Goal: Task Accomplishment & Management: Use online tool/utility

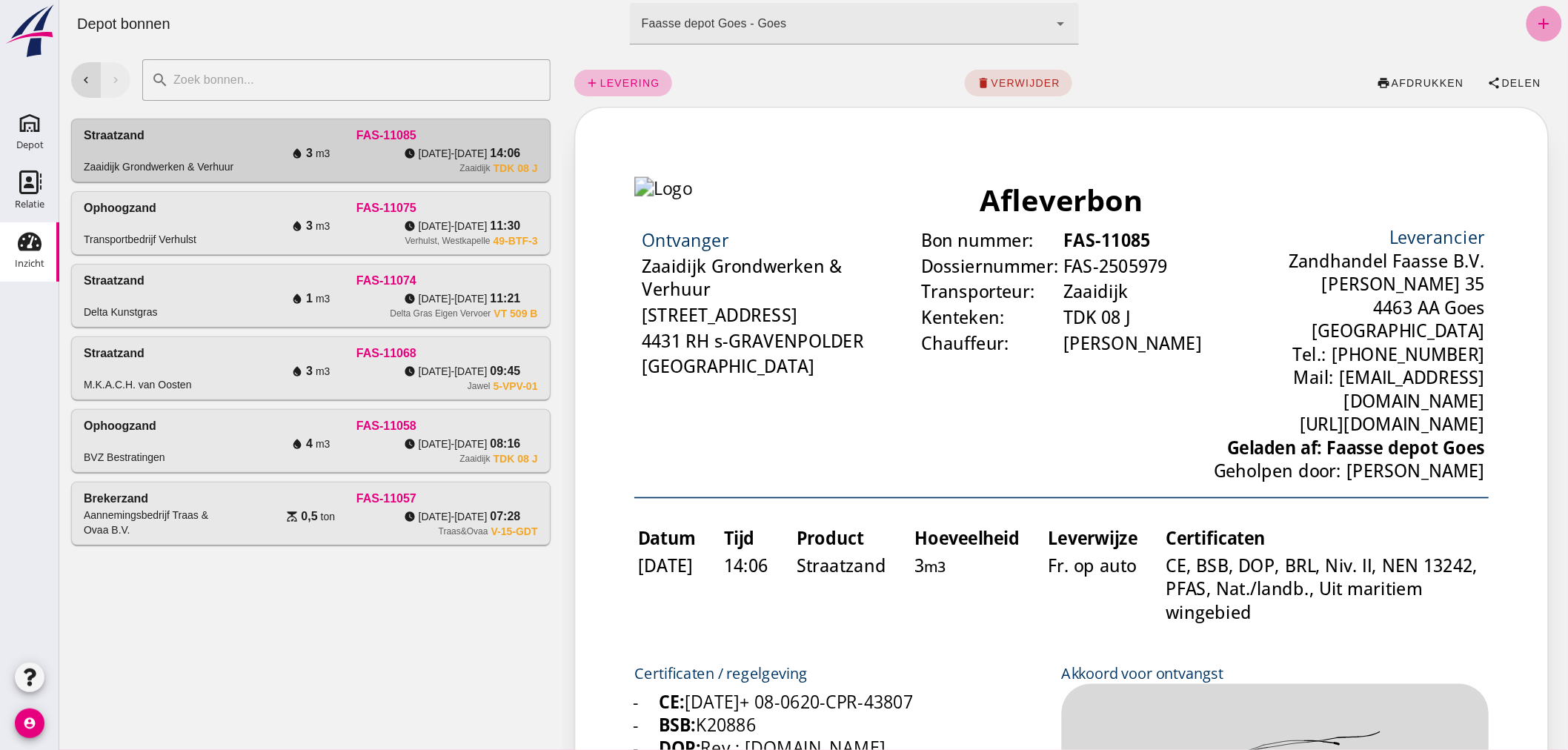
click at [1536, 18] on icon "add" at bounding box center [1542, 23] width 17 height 17
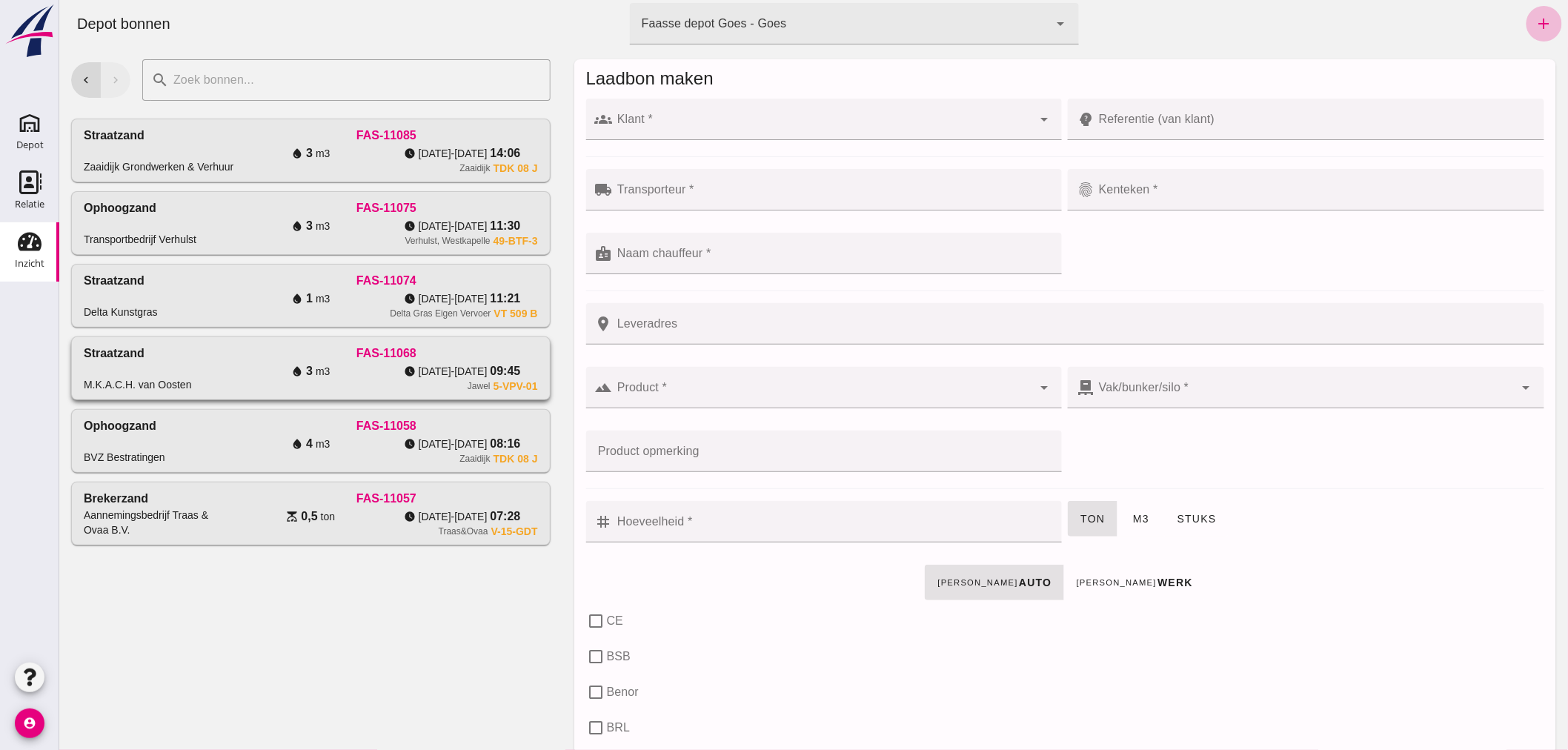
click at [209, 354] on div "Straatzand M.K.A.C.H. van Oosten" at bounding box center [158, 368] width 151 height 47
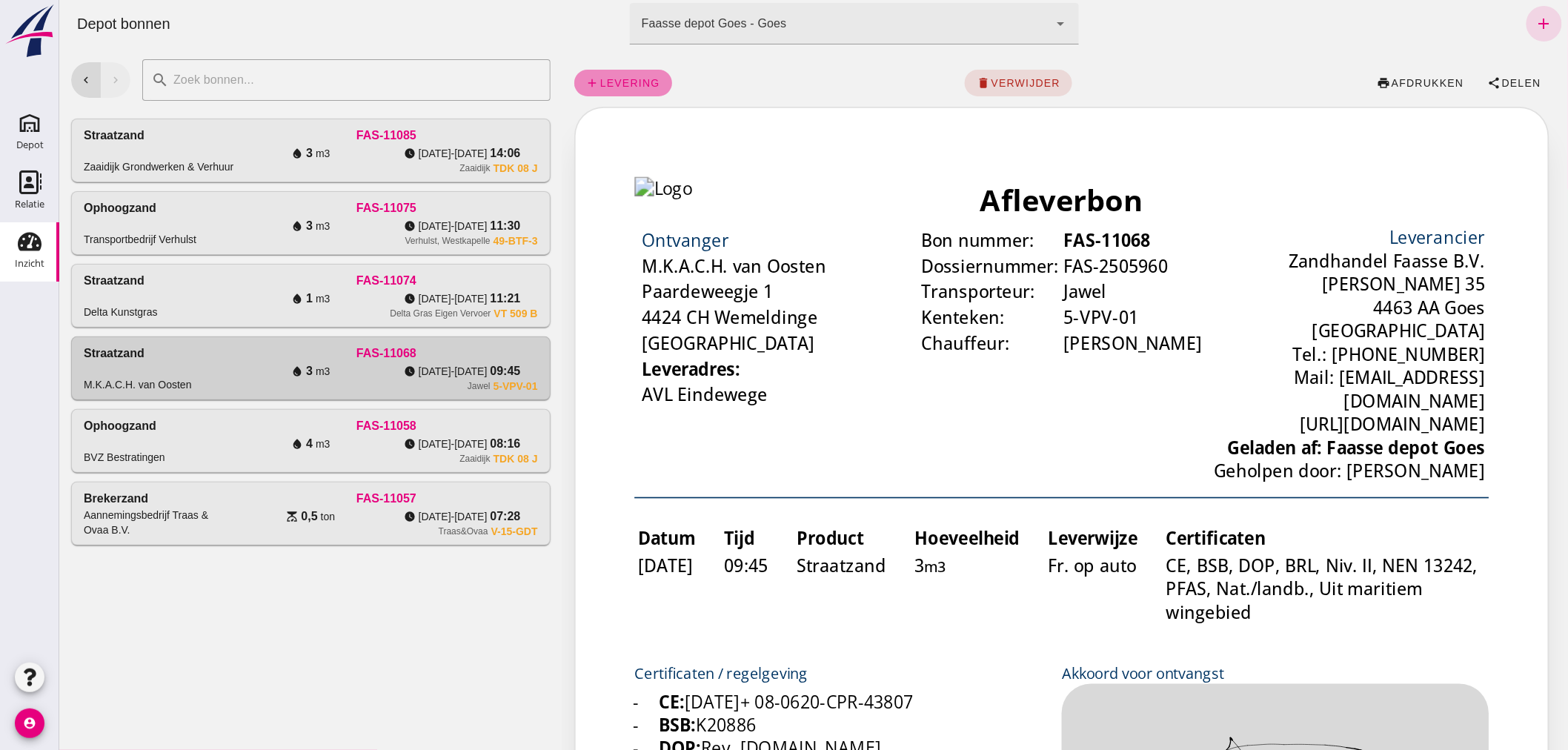
click at [617, 82] on span "levering" at bounding box center [628, 83] width 60 height 12
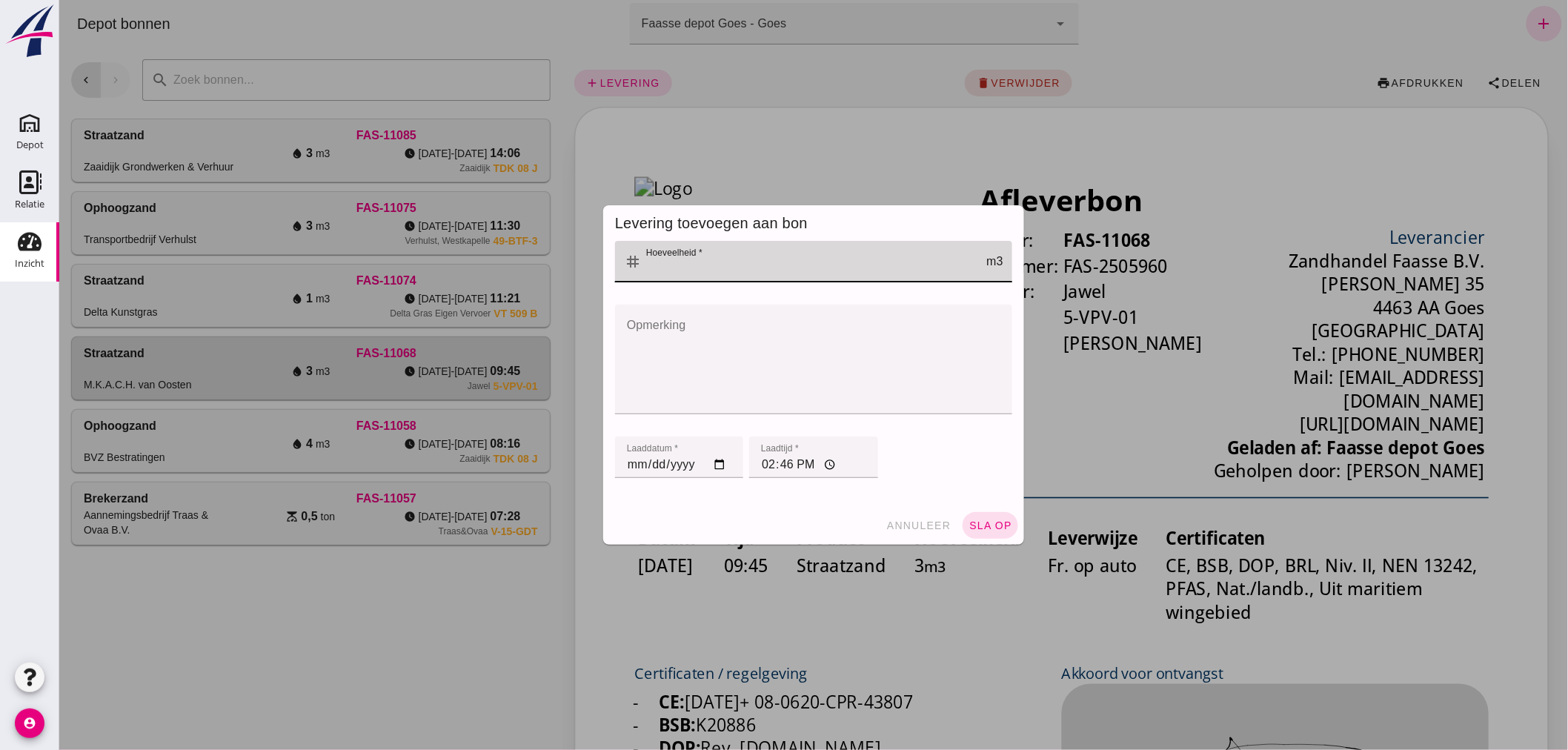
click at [698, 262] on input "Hoeveelheid *" at bounding box center [813, 262] width 344 height 41
type input "3"
click at [988, 520] on span "sla op" at bounding box center [989, 526] width 44 height 12
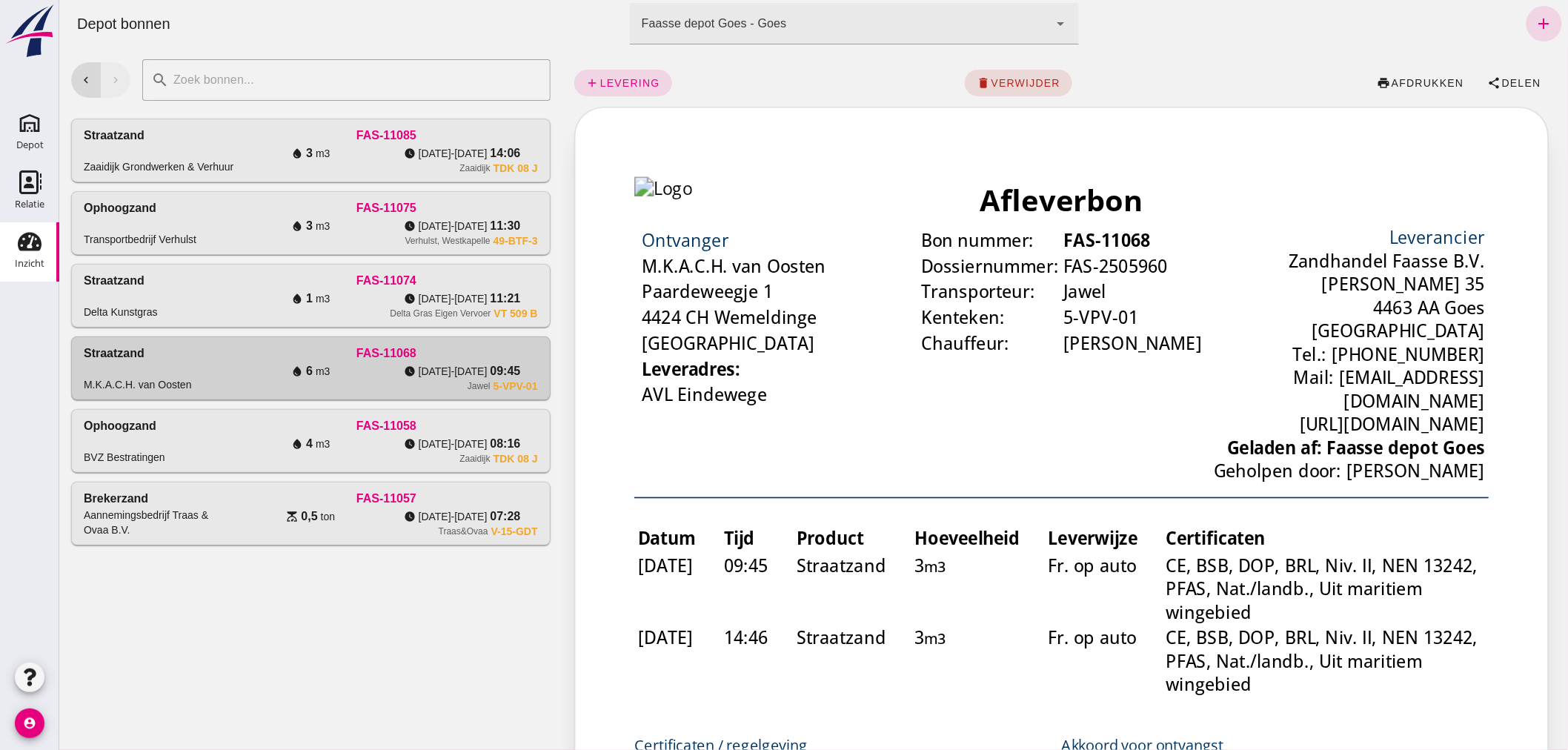
click at [26, 238] on use at bounding box center [29, 242] width 24 height 18
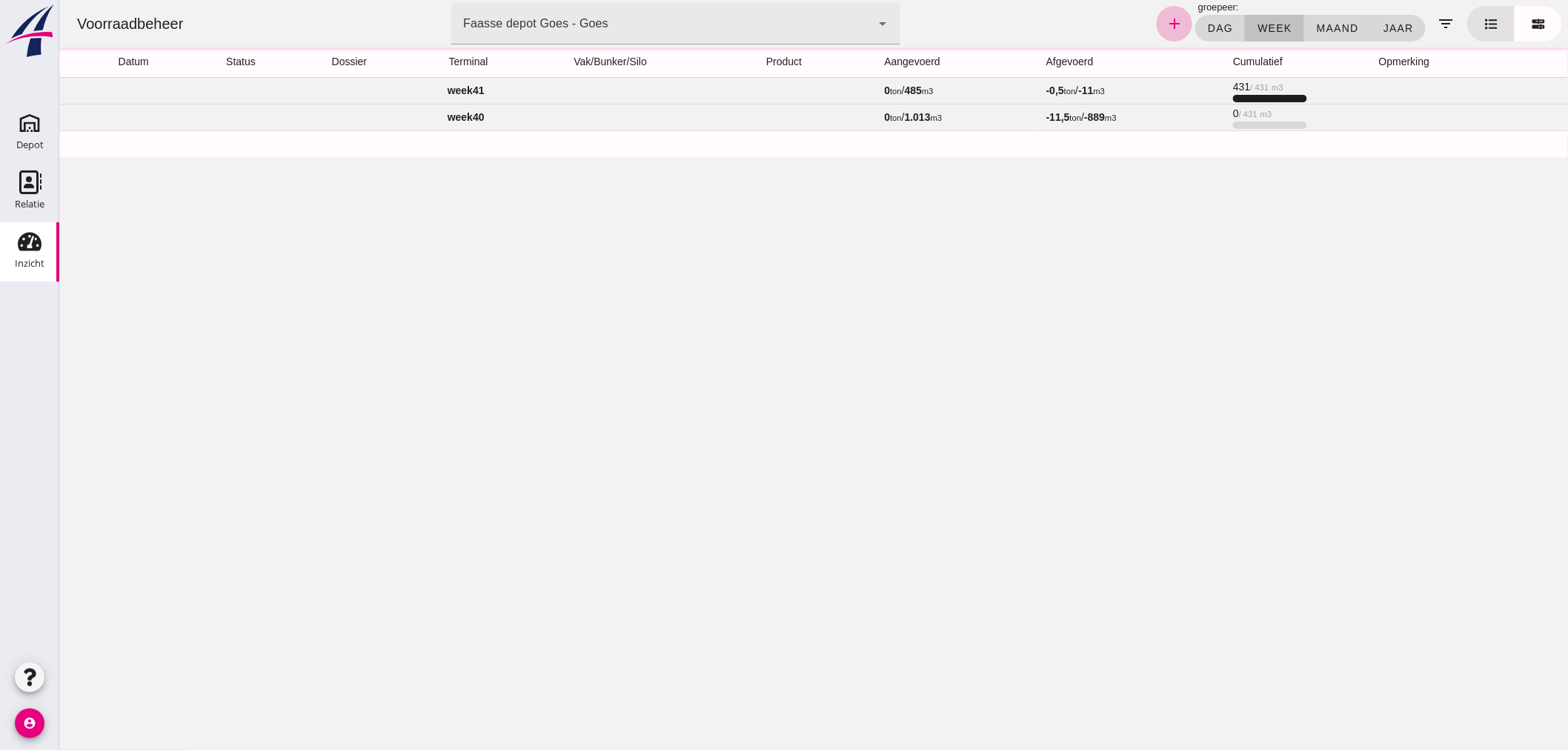
click at [583, 87] on td "week 41" at bounding box center [465, 90] width 813 height 26
click at [568, 78] on td "week 41" at bounding box center [460, 90] width 803 height 26
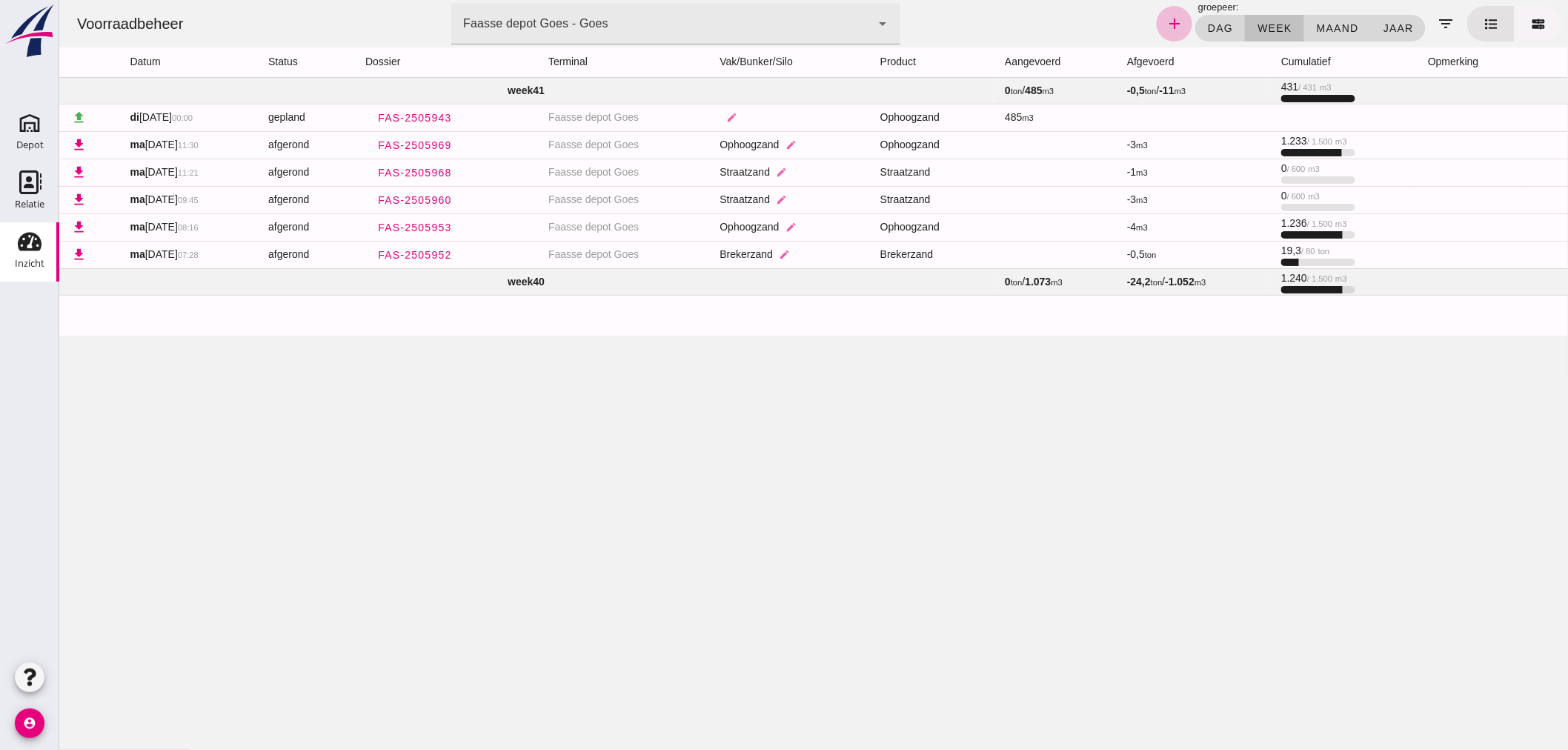
click at [1530, 17] on icon at bounding box center [1537, 24] width 16 height 16
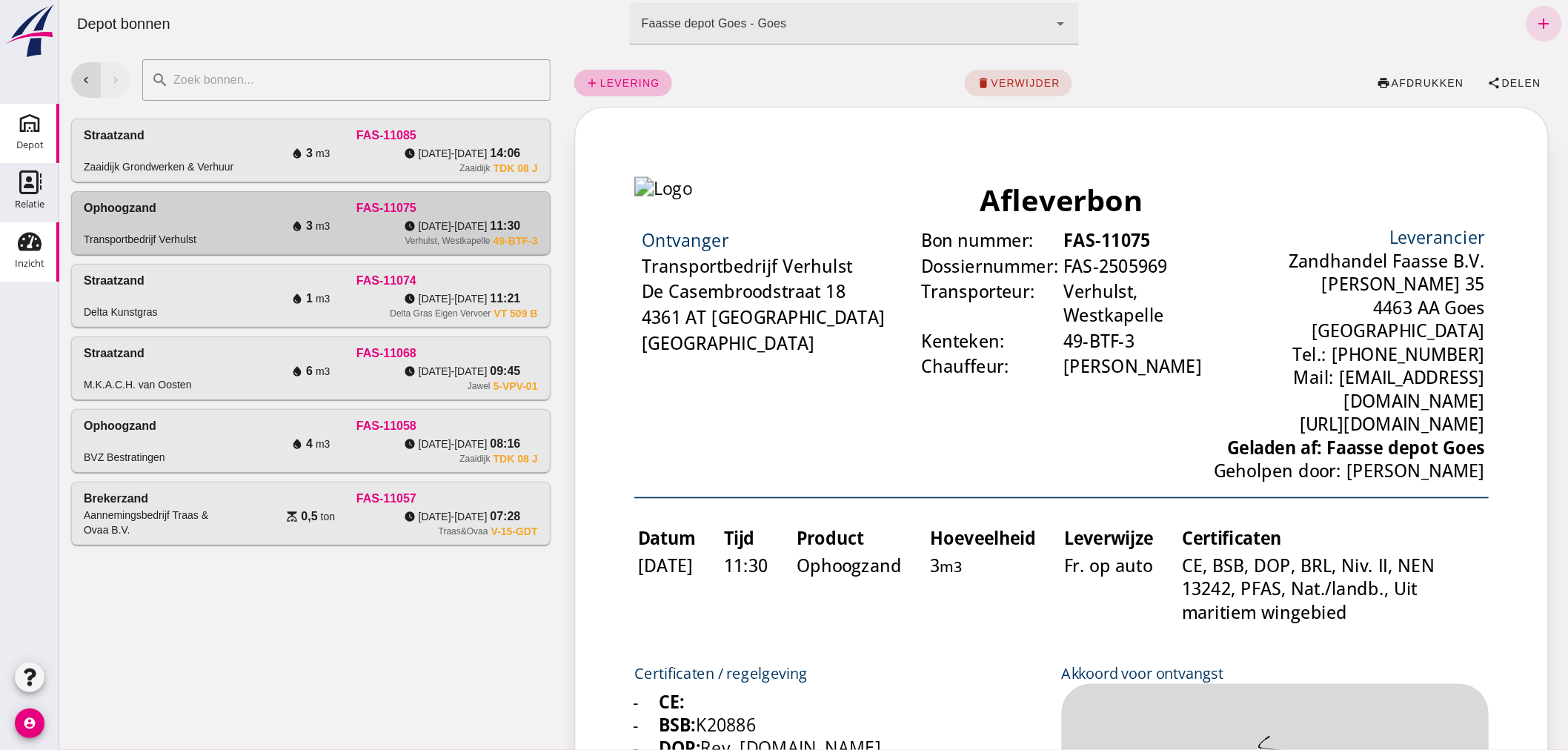
click at [32, 244] on use at bounding box center [29, 242] width 24 height 18
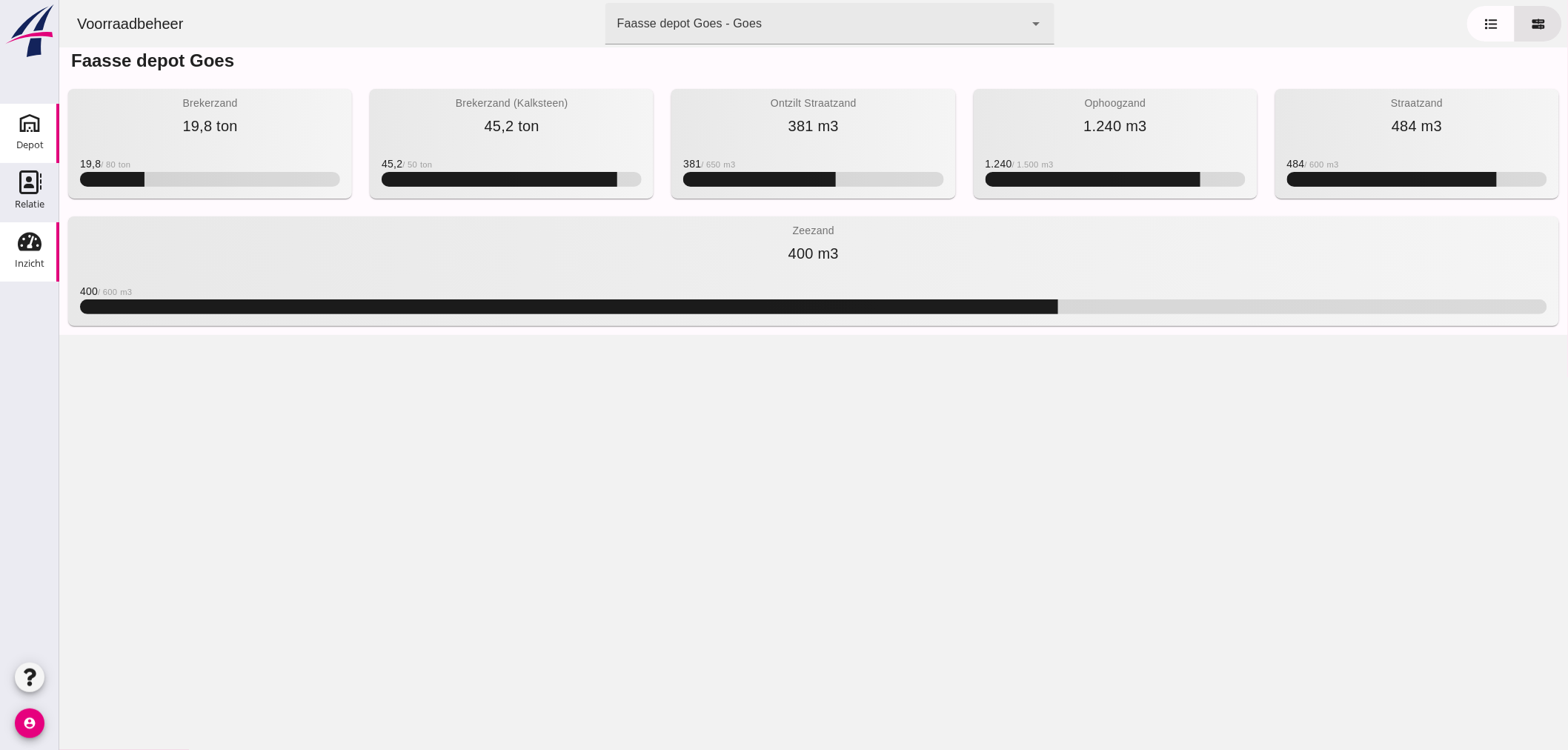
click at [34, 123] on use at bounding box center [29, 123] width 24 height 24
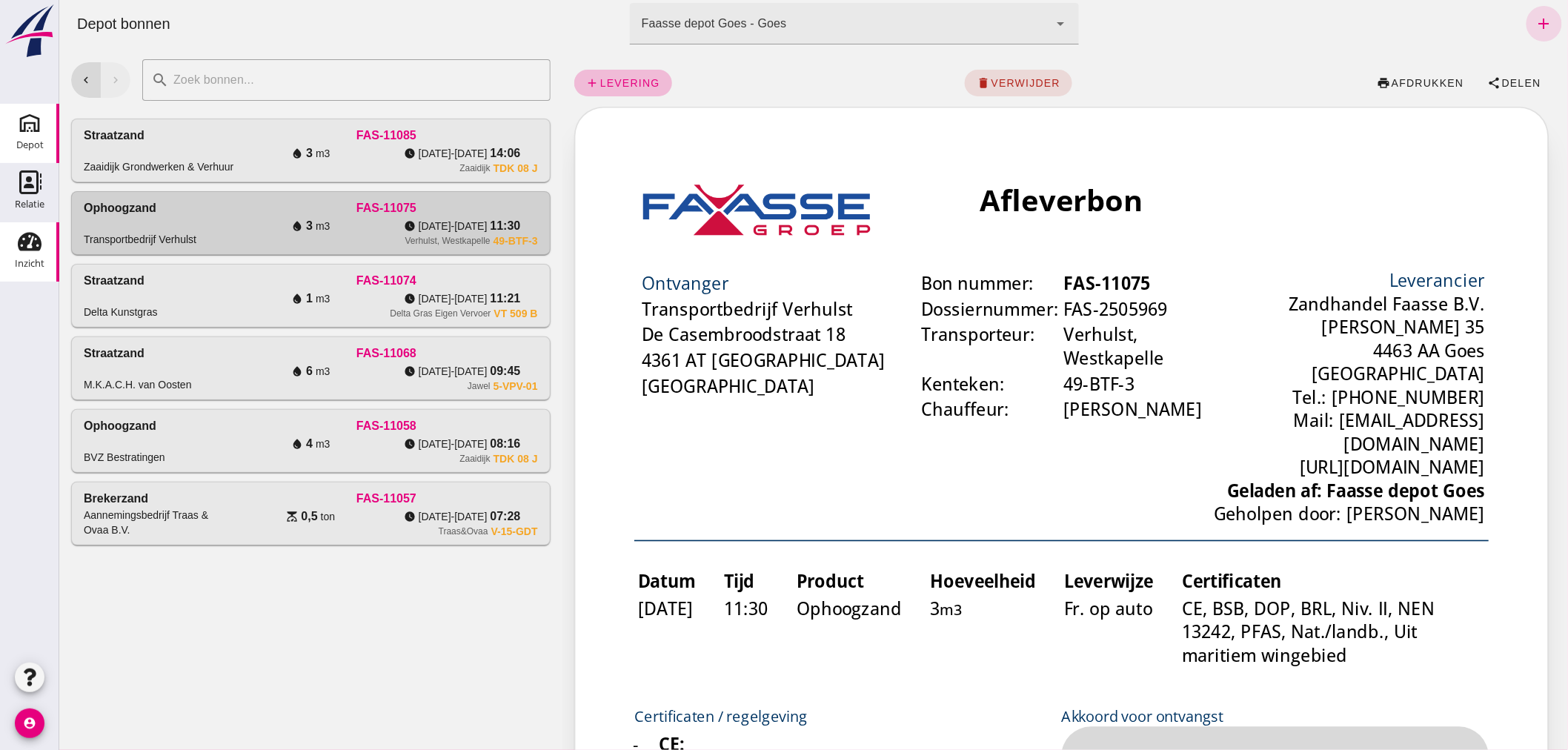
click at [24, 244] on use at bounding box center [29, 242] width 24 height 18
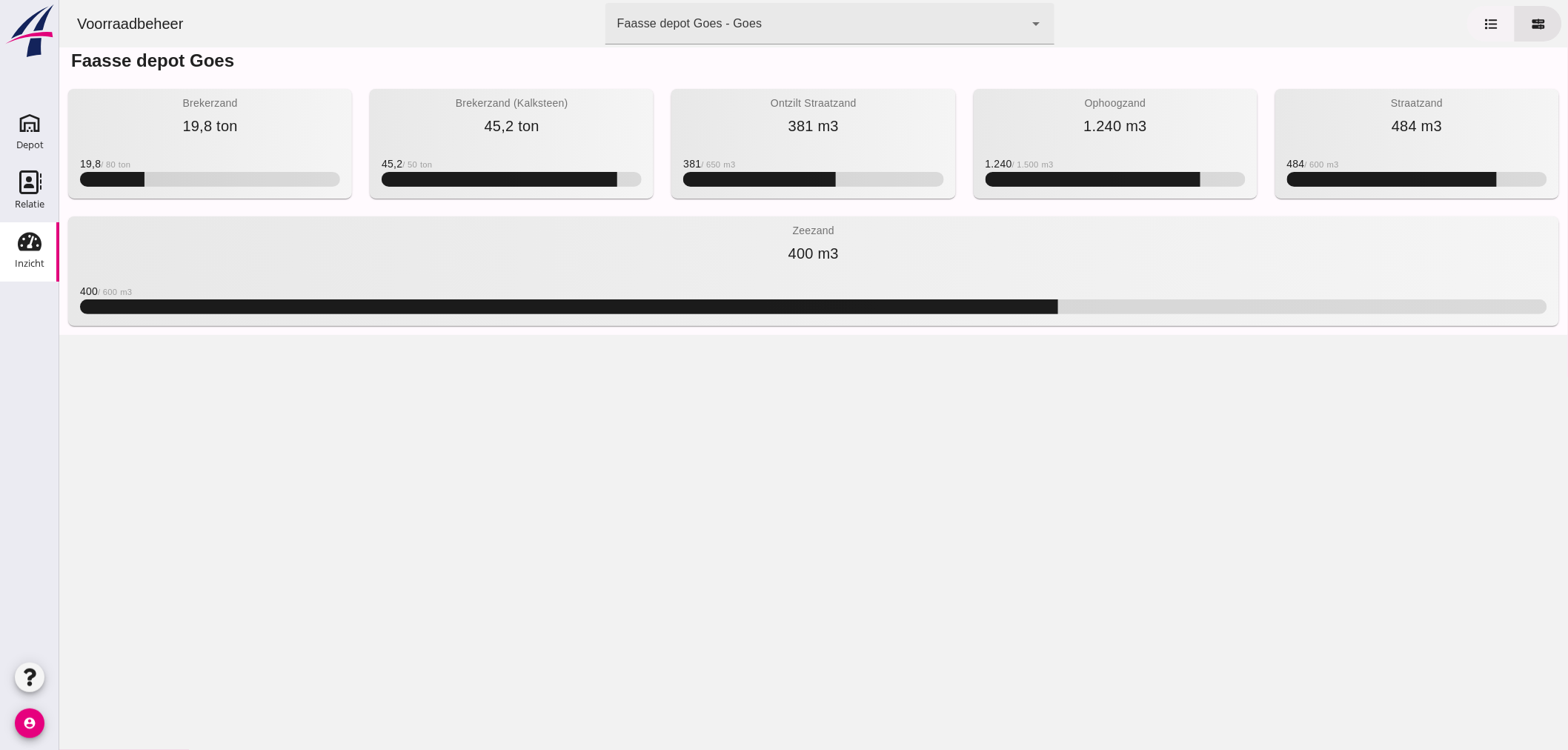
click at [1483, 19] on icon at bounding box center [1490, 24] width 16 height 16
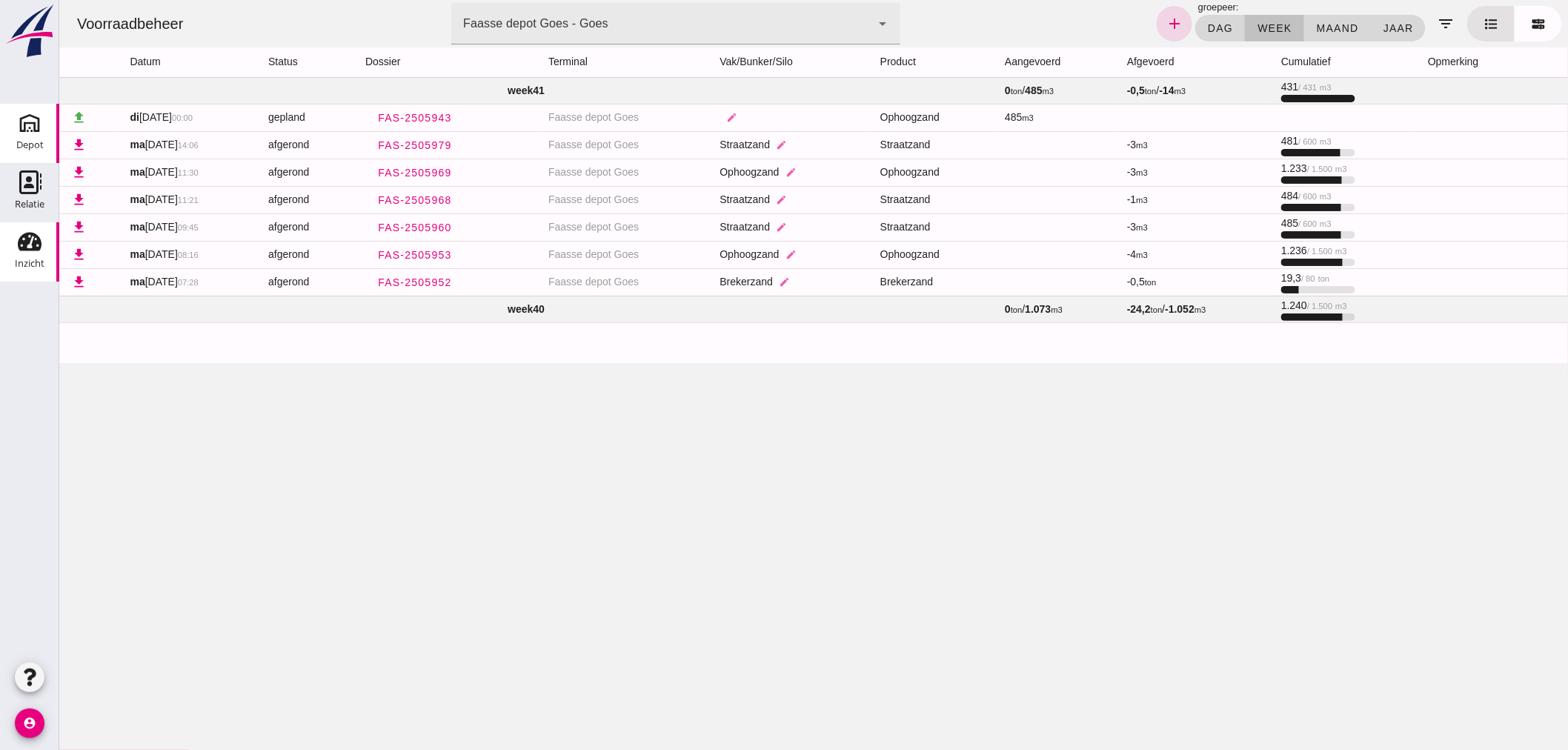
click at [32, 130] on use at bounding box center [29, 123] width 24 height 24
